Goal: Task Accomplishment & Management: Manage account settings

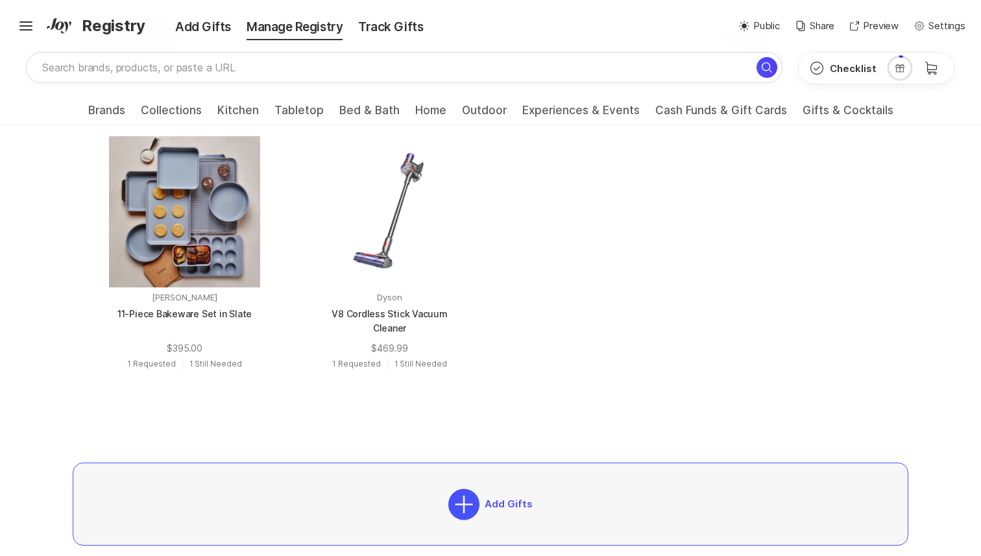
scroll to position [648, 0]
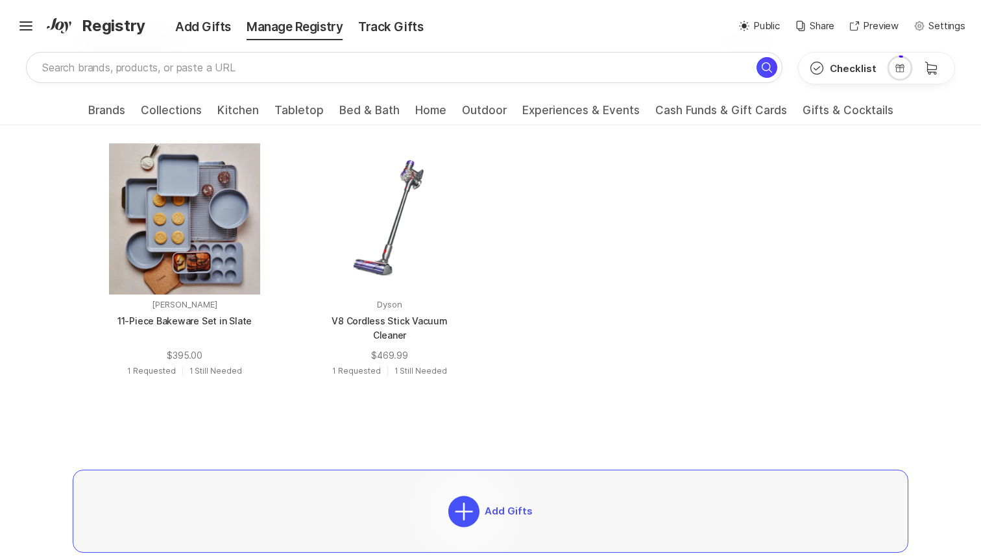
click at [464, 511] on icon at bounding box center [463, 511] width 31 height 32
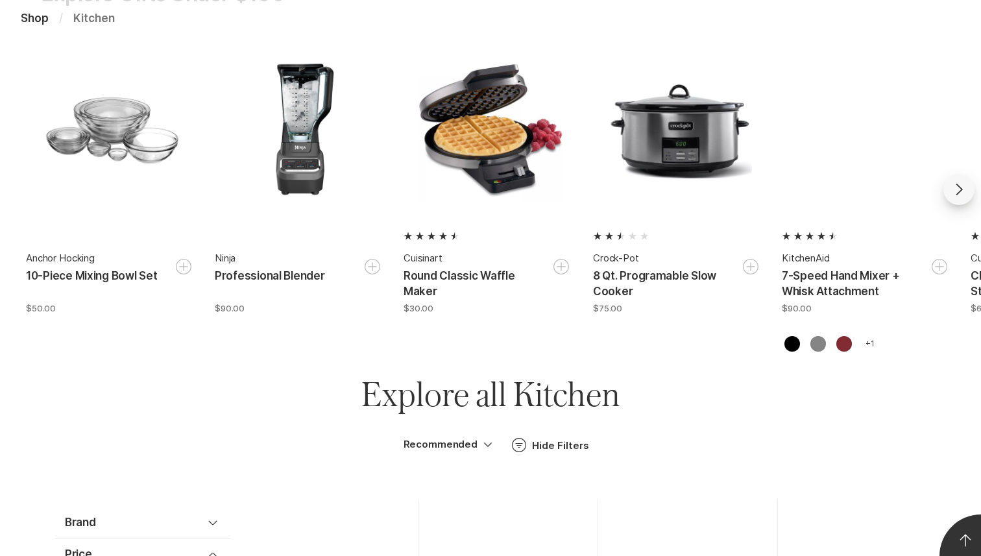
scroll to position [407, 0]
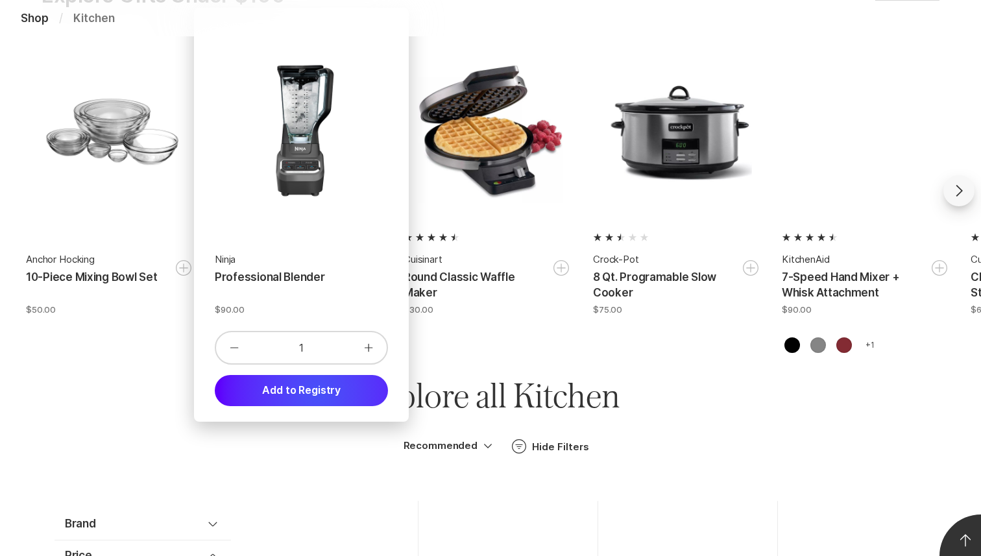
click at [318, 394] on button "Add to Registry" at bounding box center [301, 390] width 173 height 31
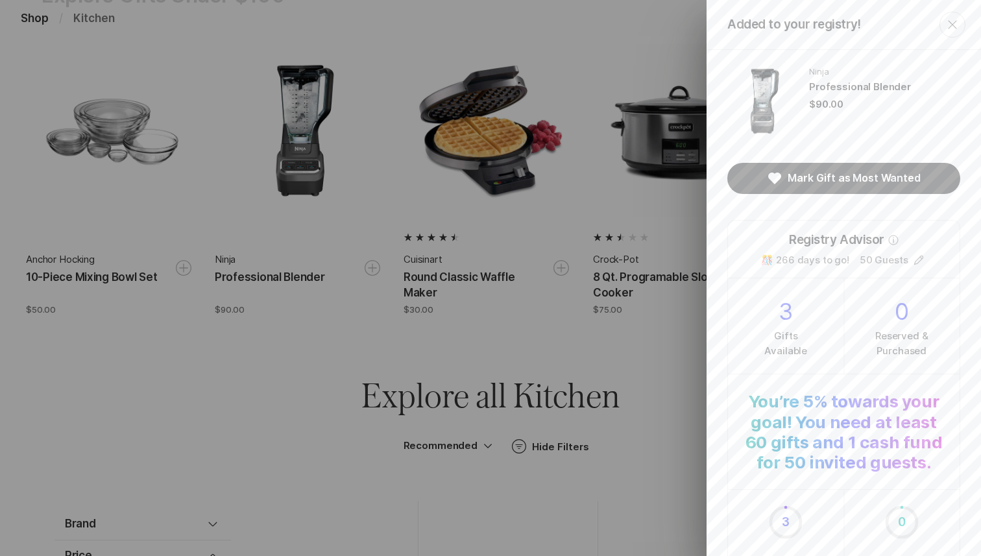
scroll to position [0, 0]
click at [951, 22] on icon "Close" at bounding box center [952, 25] width 16 height 16
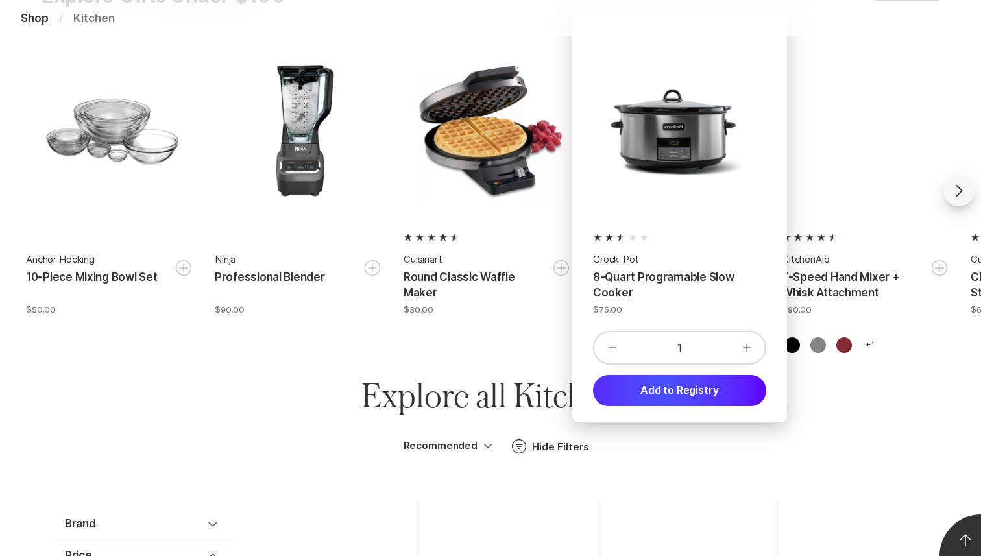
click at [662, 387] on button "Add to Registry" at bounding box center [679, 390] width 173 height 31
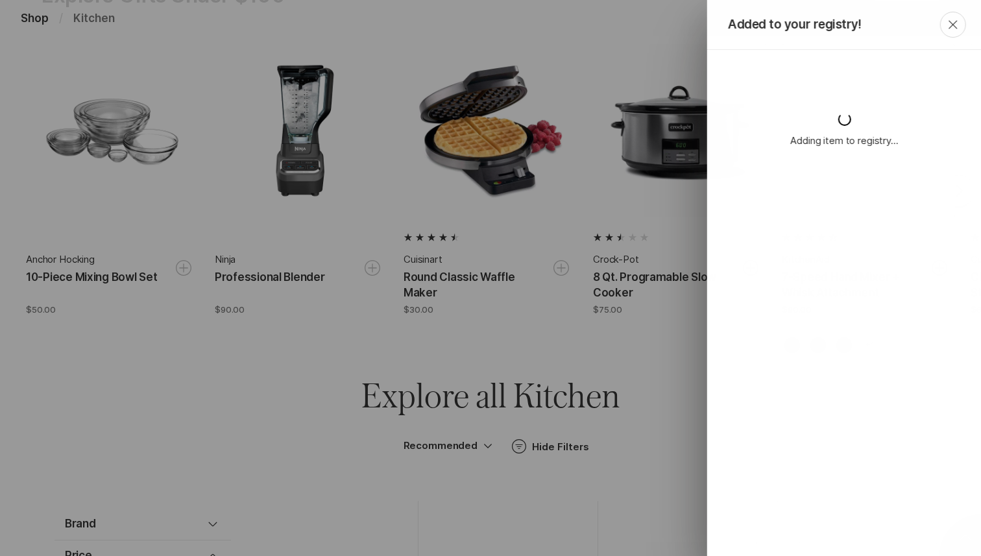
click at [955, 23] on icon "Close" at bounding box center [953, 25] width 16 height 16
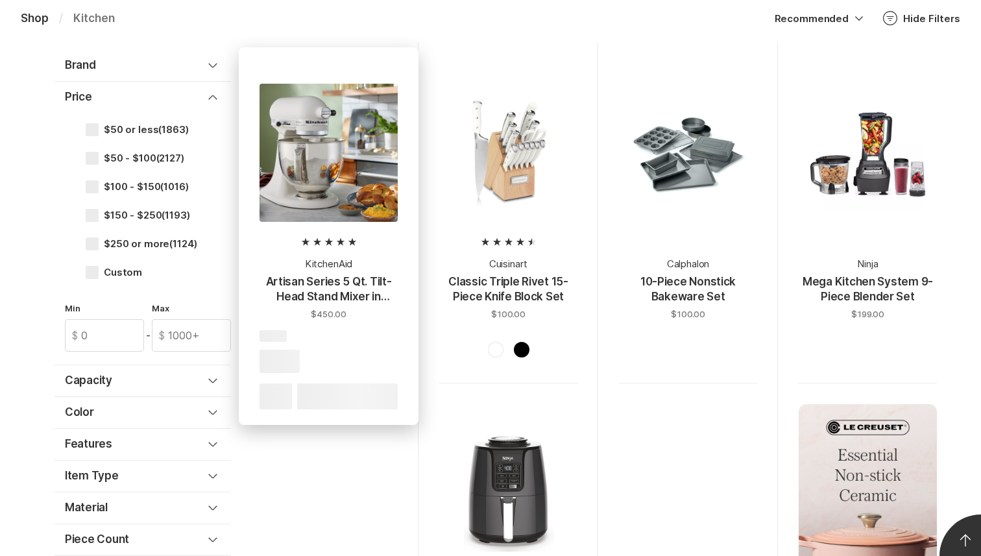
scroll to position [910, 0]
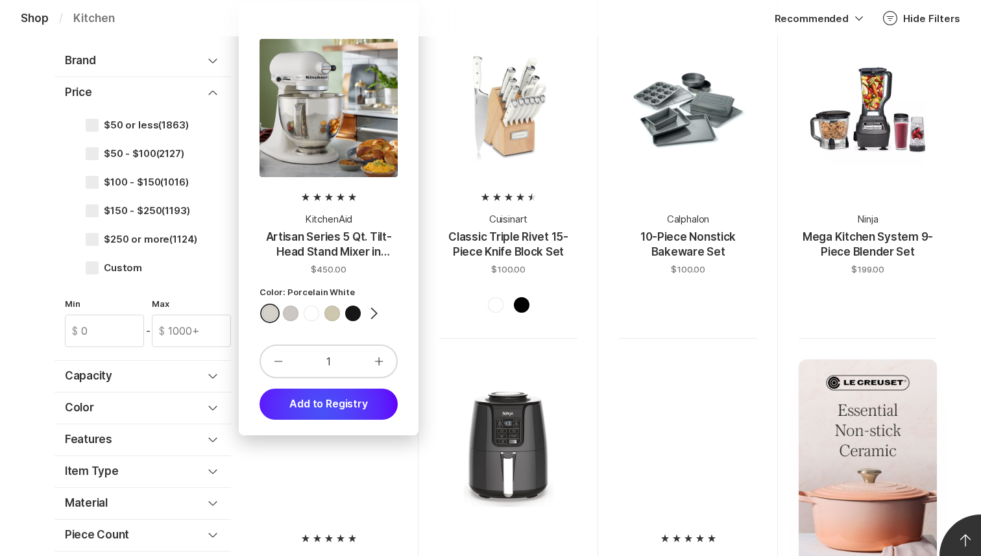
click at [324, 411] on button "Add to Registry" at bounding box center [328, 403] width 138 height 31
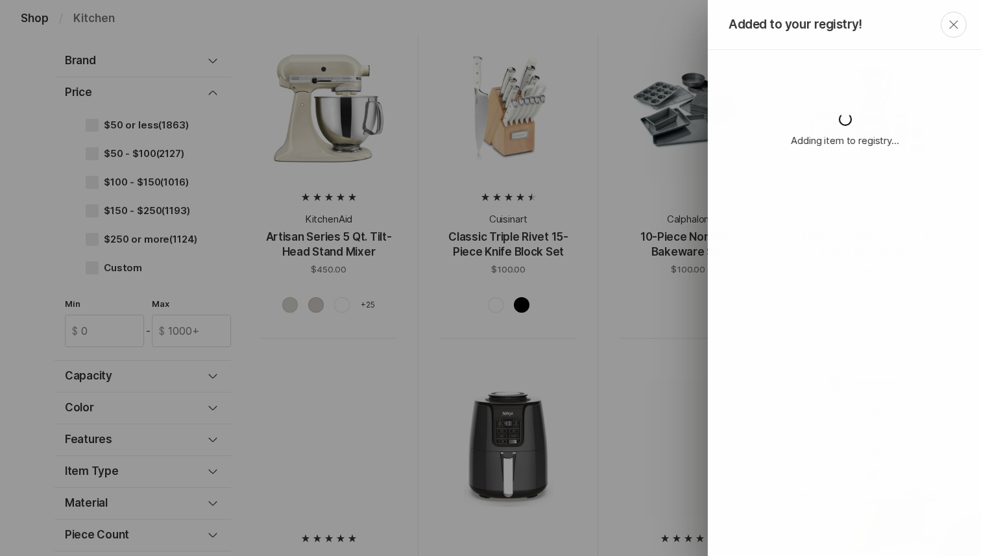
click at [955, 22] on icon "Close" at bounding box center [954, 25] width 16 height 16
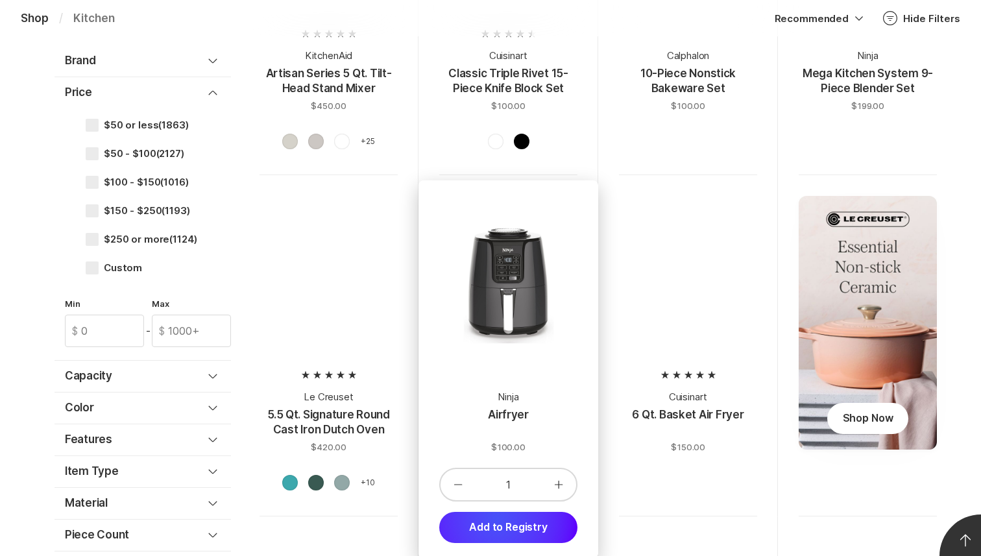
scroll to position [1126, 0]
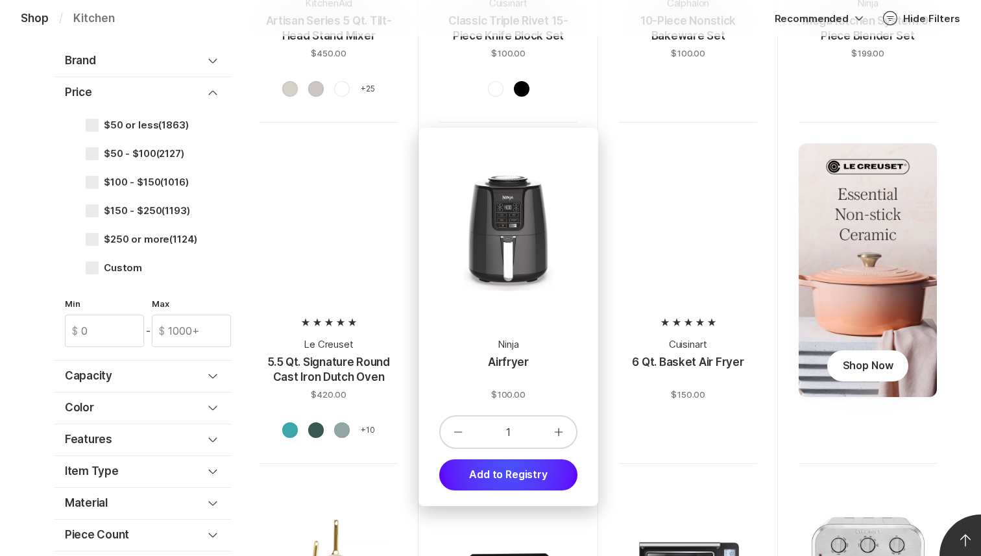
click at [508, 465] on button "Add to Registry" at bounding box center [508, 474] width 138 height 31
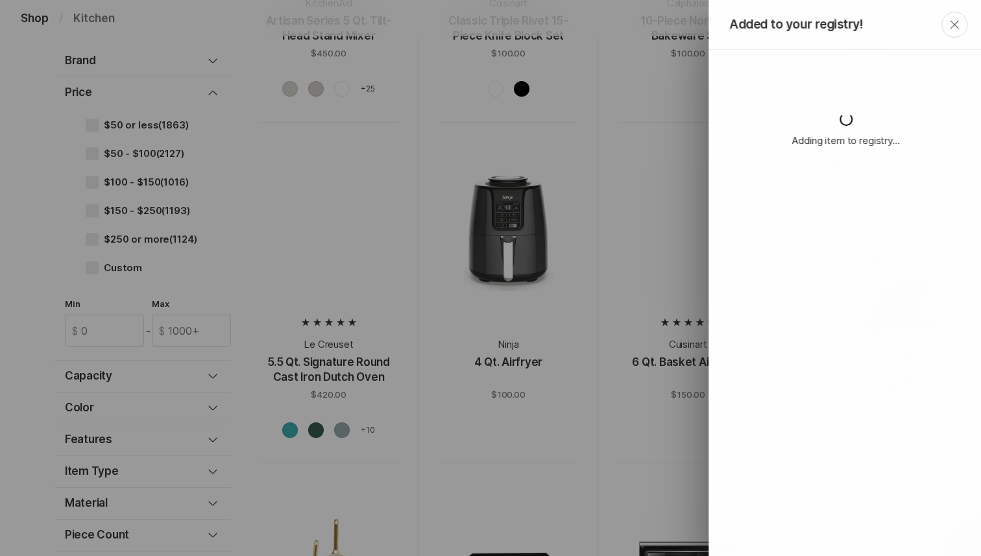
click at [953, 26] on icon "Close" at bounding box center [954, 25] width 16 height 16
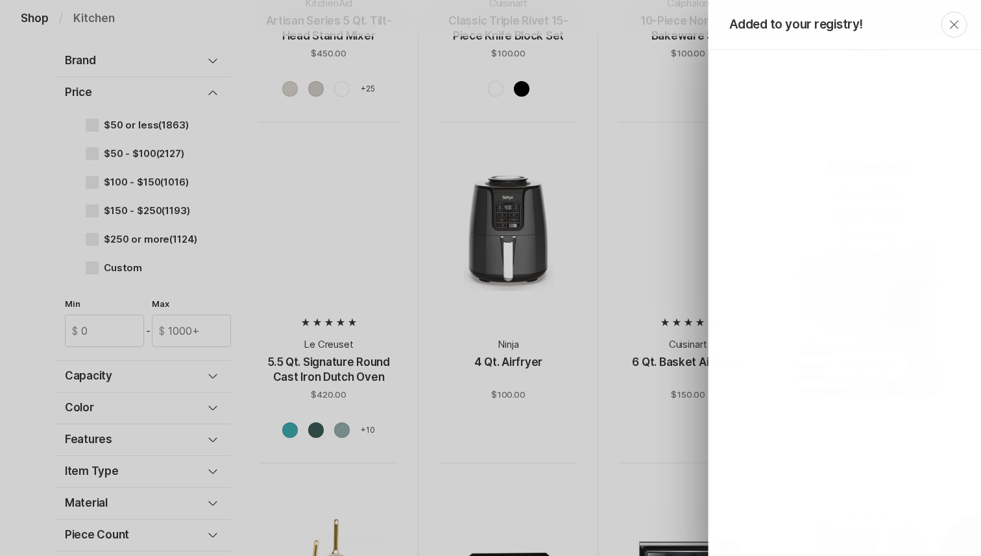
scroll to position [0, 0]
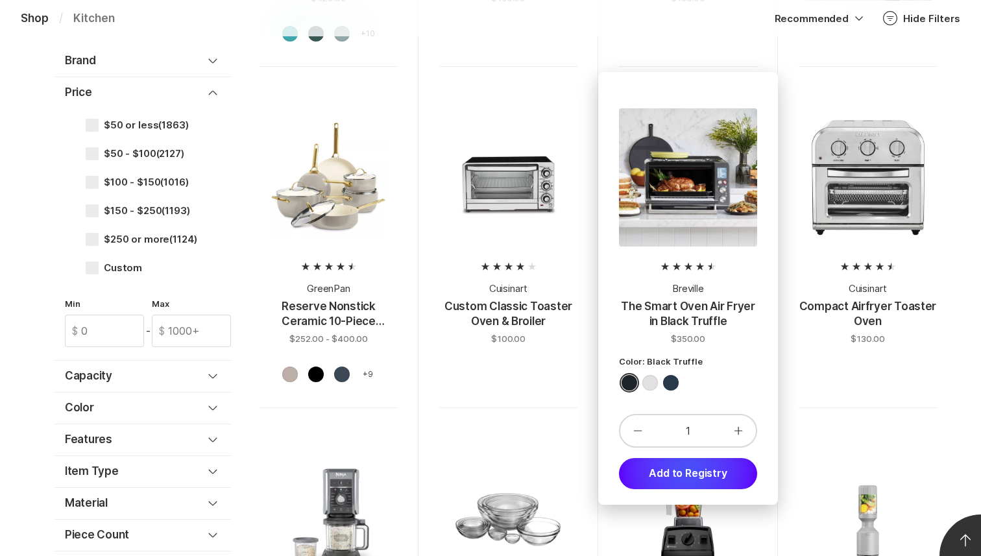
click at [687, 470] on button "Add to Registry" at bounding box center [688, 473] width 138 height 31
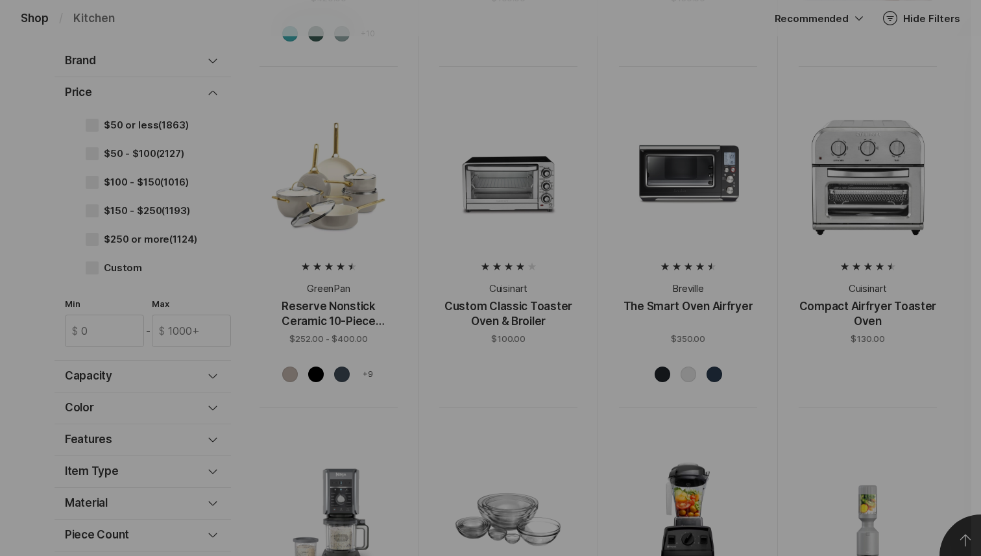
scroll to position [1562, 0]
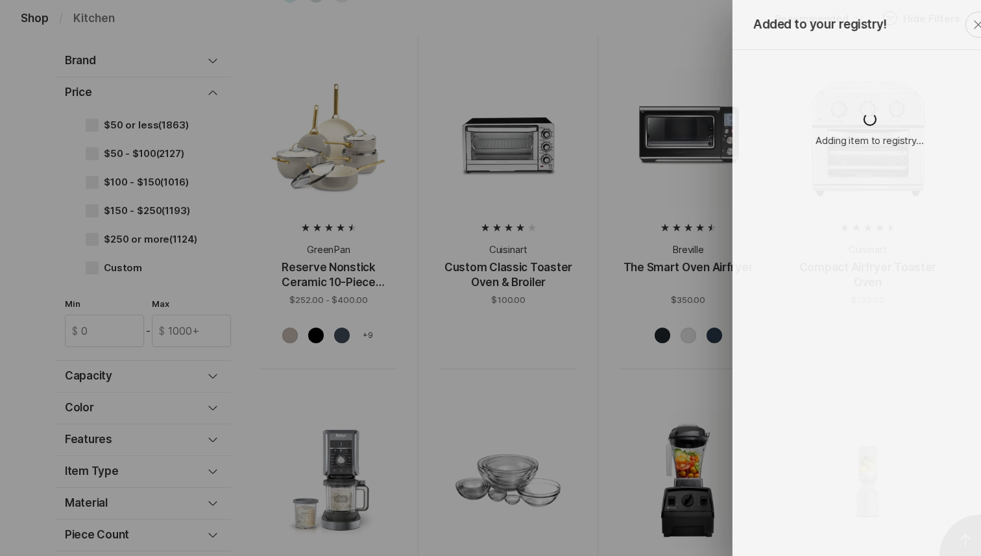
click at [970, 21] on icon "Close" at bounding box center [978, 25] width 16 height 16
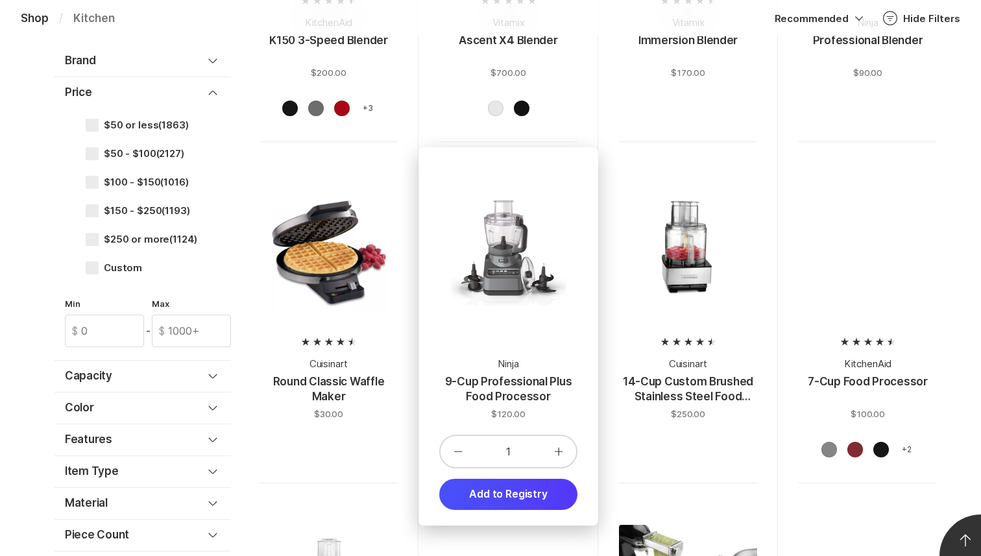
scroll to position [2471, 0]
click at [512, 501] on button "Add to Registry" at bounding box center [508, 493] width 138 height 31
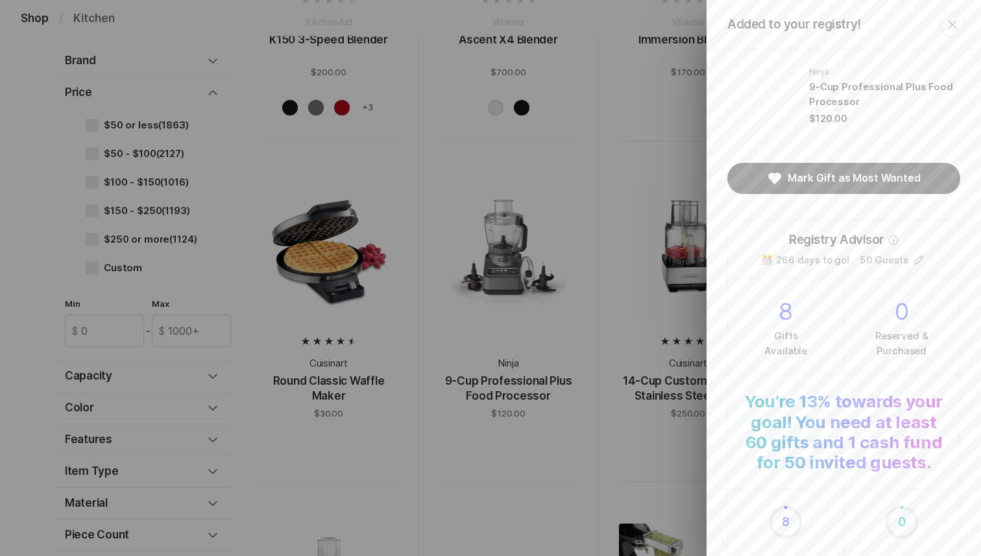
click at [953, 32] on icon "Close" at bounding box center [952, 25] width 16 height 16
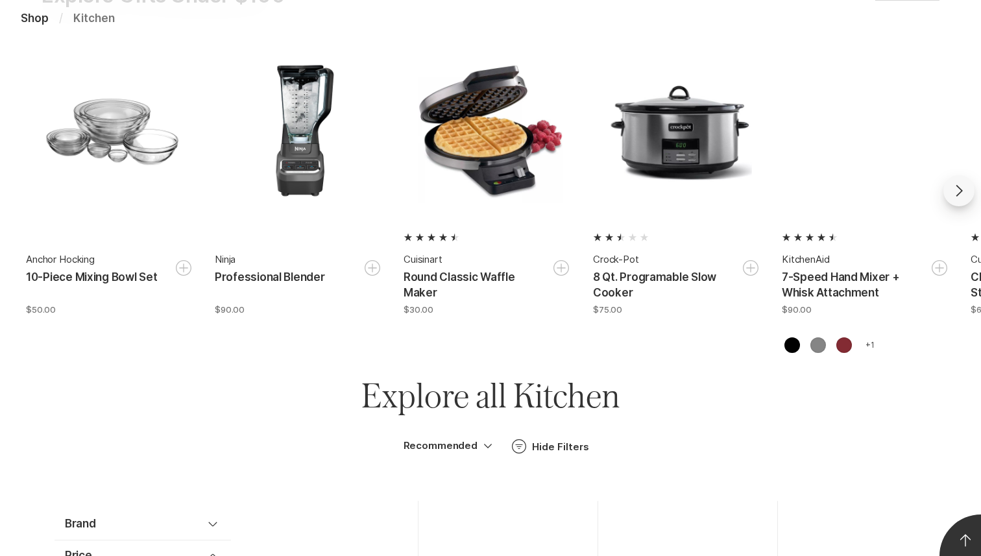
scroll to position [0, 0]
